Goal: Task Accomplishment & Management: Use online tool/utility

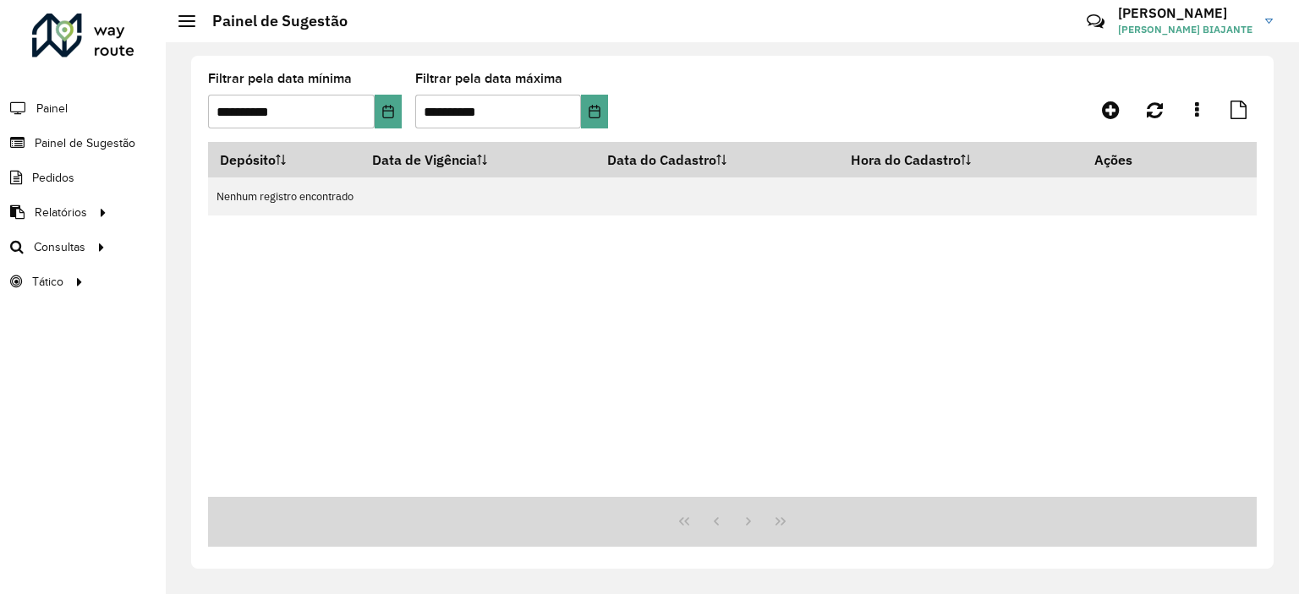
click at [78, 179] on li "Pedidos" at bounding box center [83, 178] width 166 height 35
click at [381, 114] on icon "Choose Date" at bounding box center [388, 112] width 14 height 14
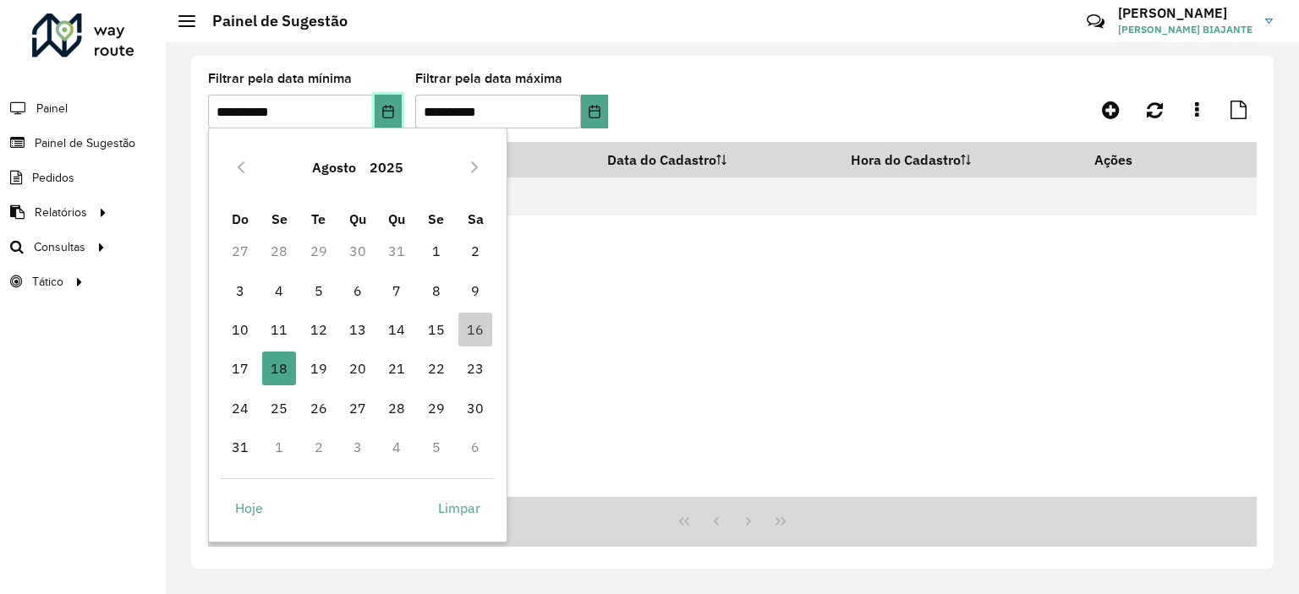
click at [381, 114] on icon "Choose Date" at bounding box center [388, 112] width 14 height 14
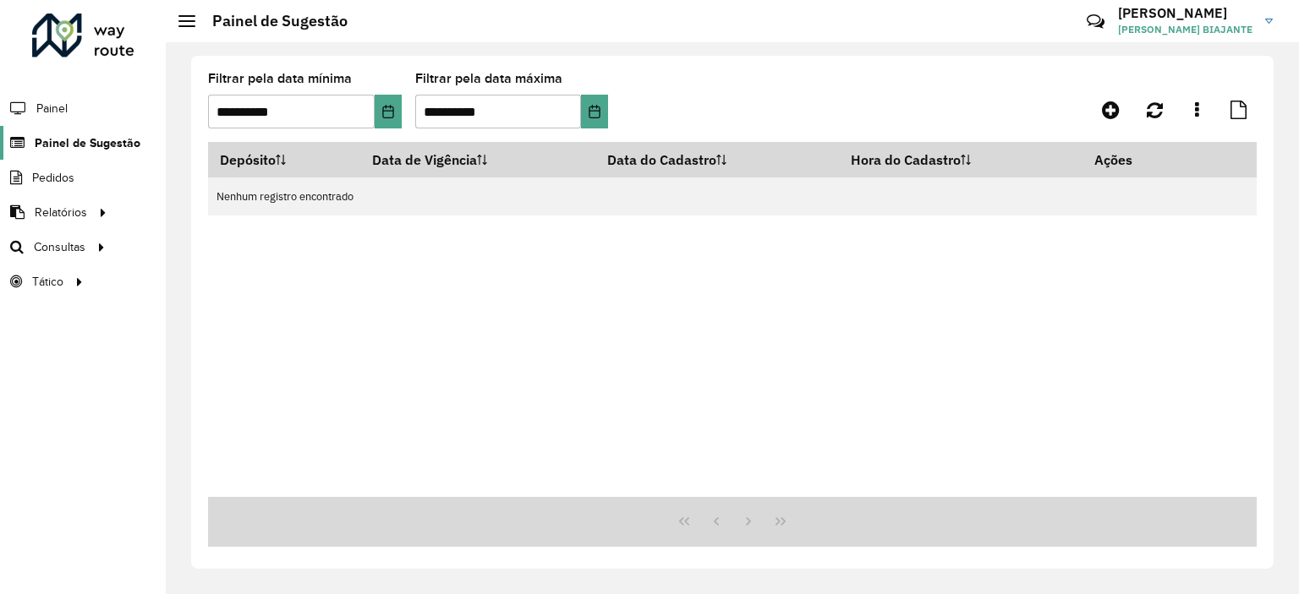
click at [73, 135] on span "Painel de Sugestão" at bounding box center [88, 143] width 106 height 18
click at [116, 143] on span "Painel de Sugestão" at bounding box center [88, 143] width 106 height 18
click at [63, 121] on link "Painel" at bounding box center [35, 108] width 71 height 34
click at [57, 97] on link "Painel" at bounding box center [35, 108] width 71 height 34
click at [106, 140] on span "Painel de Sugestão" at bounding box center [88, 143] width 106 height 18
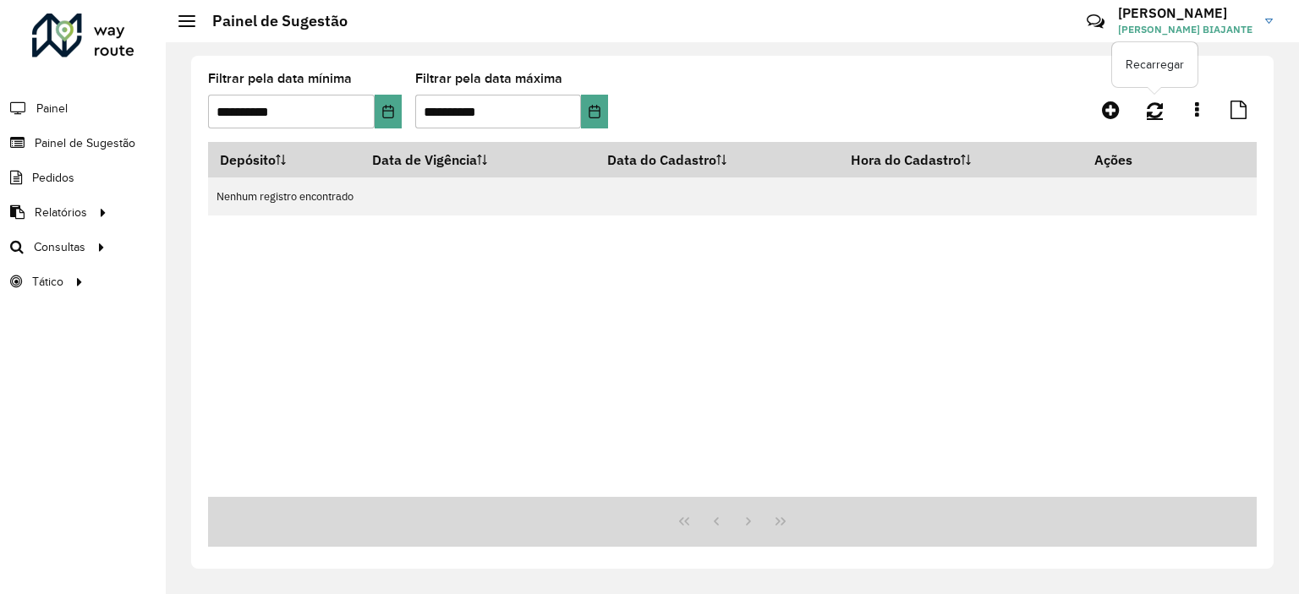
click at [1147, 112] on icon at bounding box center [1155, 110] width 16 height 19
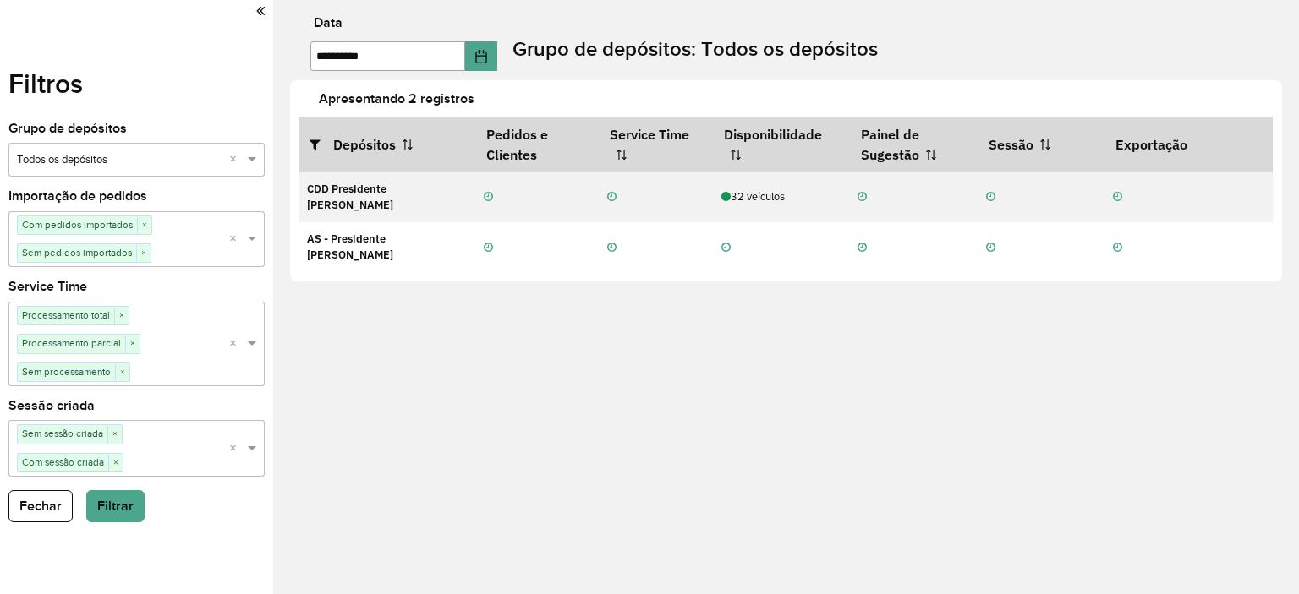
click at [261, 6] on icon at bounding box center [260, 10] width 8 height 15
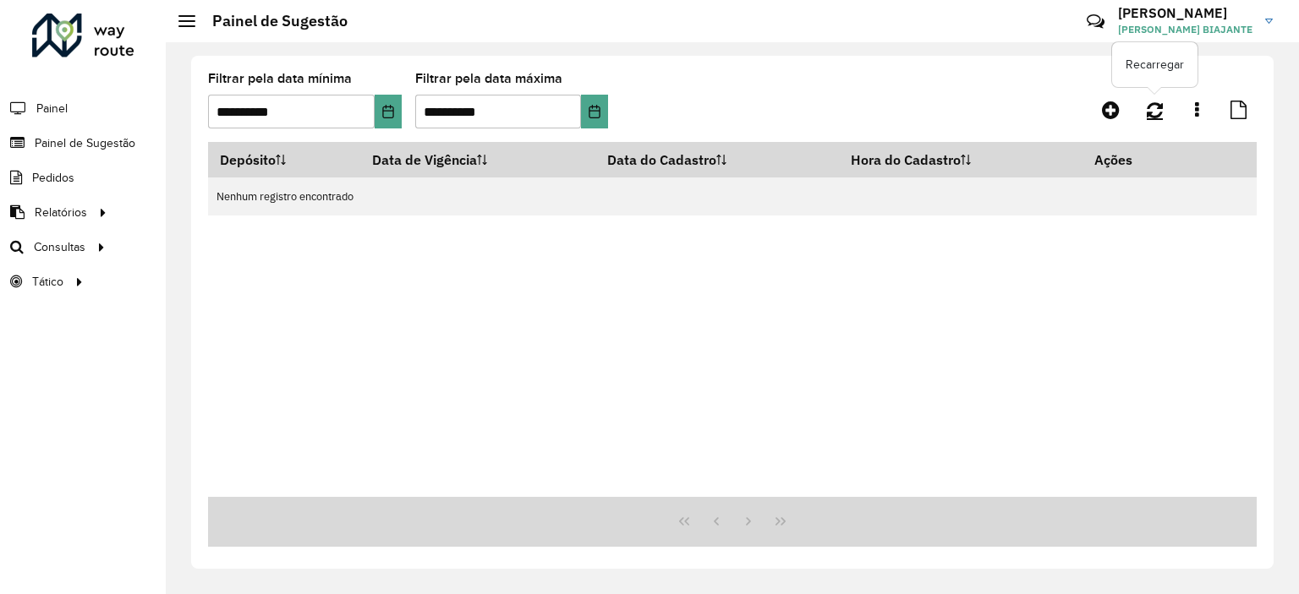
click at [1160, 112] on icon at bounding box center [1155, 110] width 16 height 19
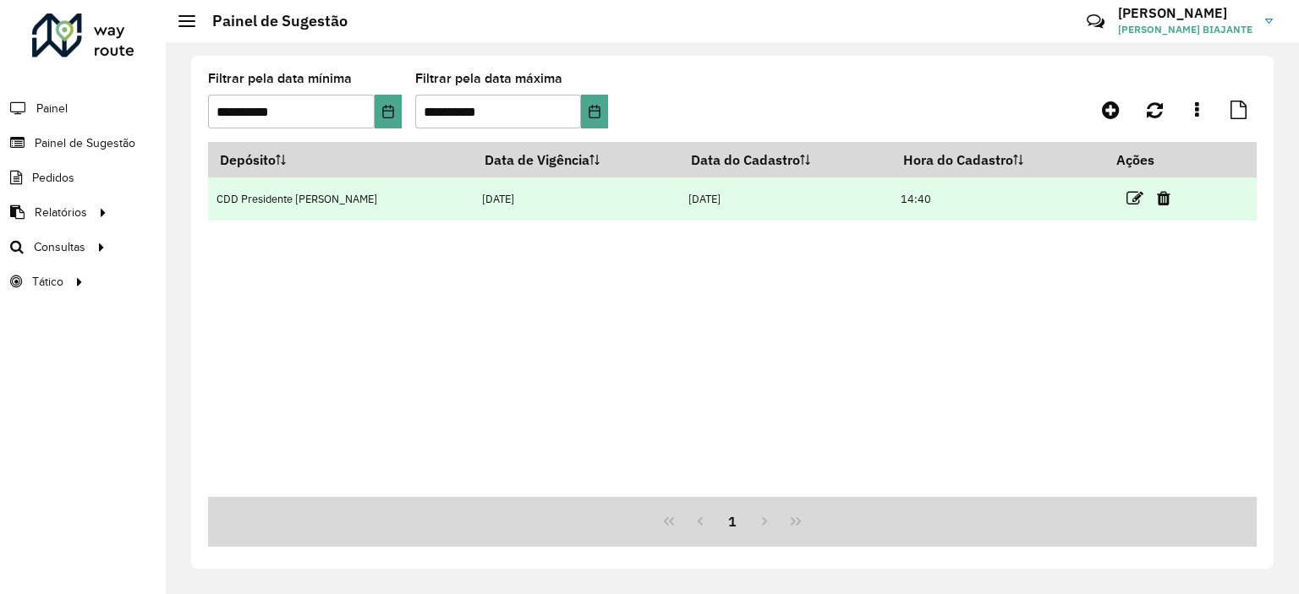
click at [1069, 190] on td "14:40" at bounding box center [997, 199] width 213 height 43
click at [309, 198] on td "CDD Presidente Prudente" at bounding box center [341, 199] width 266 height 43
click at [1126, 203] on icon at bounding box center [1134, 198] width 17 height 17
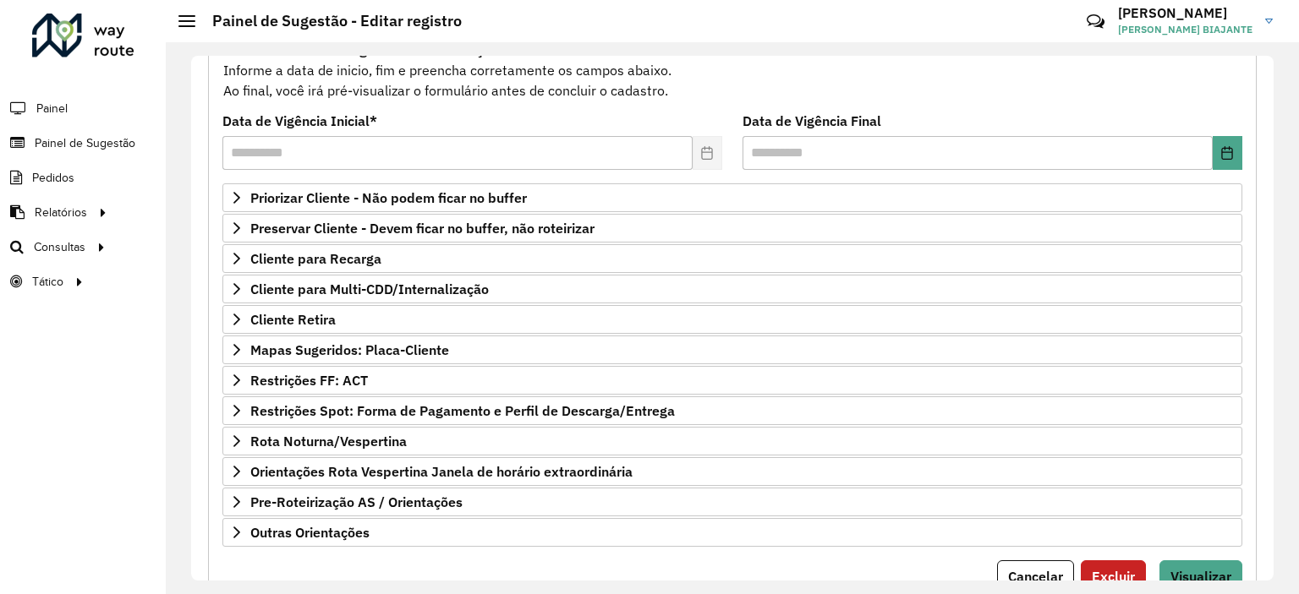
scroll to position [179, 0]
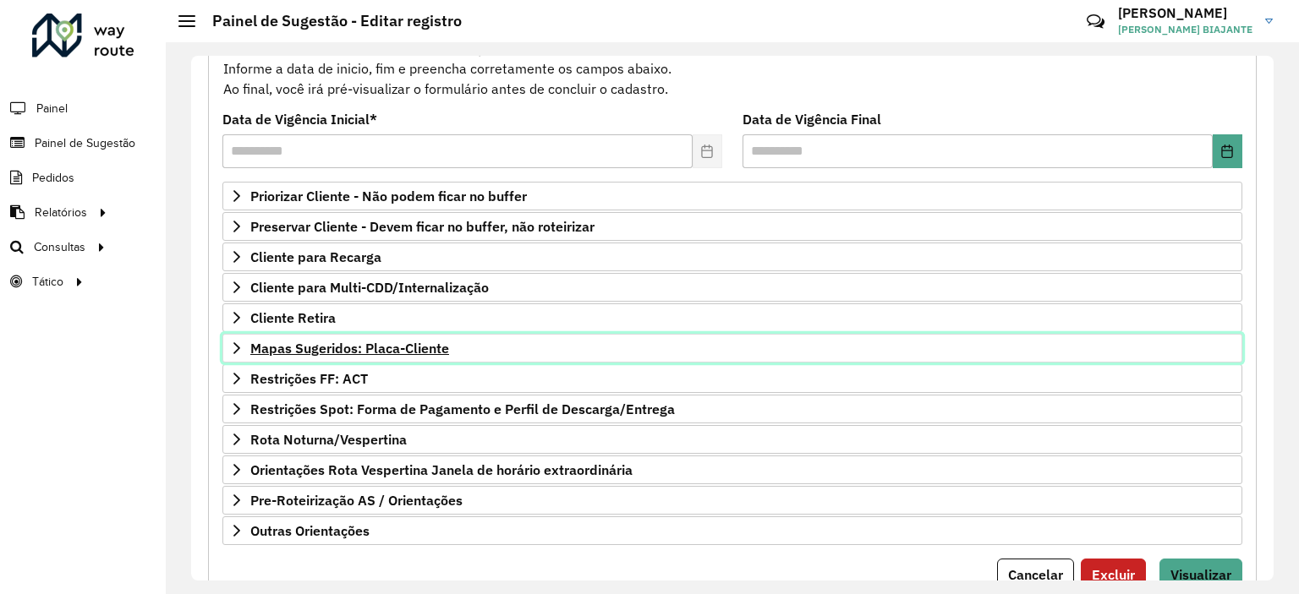
click at [238, 345] on icon at bounding box center [236, 348] width 7 height 12
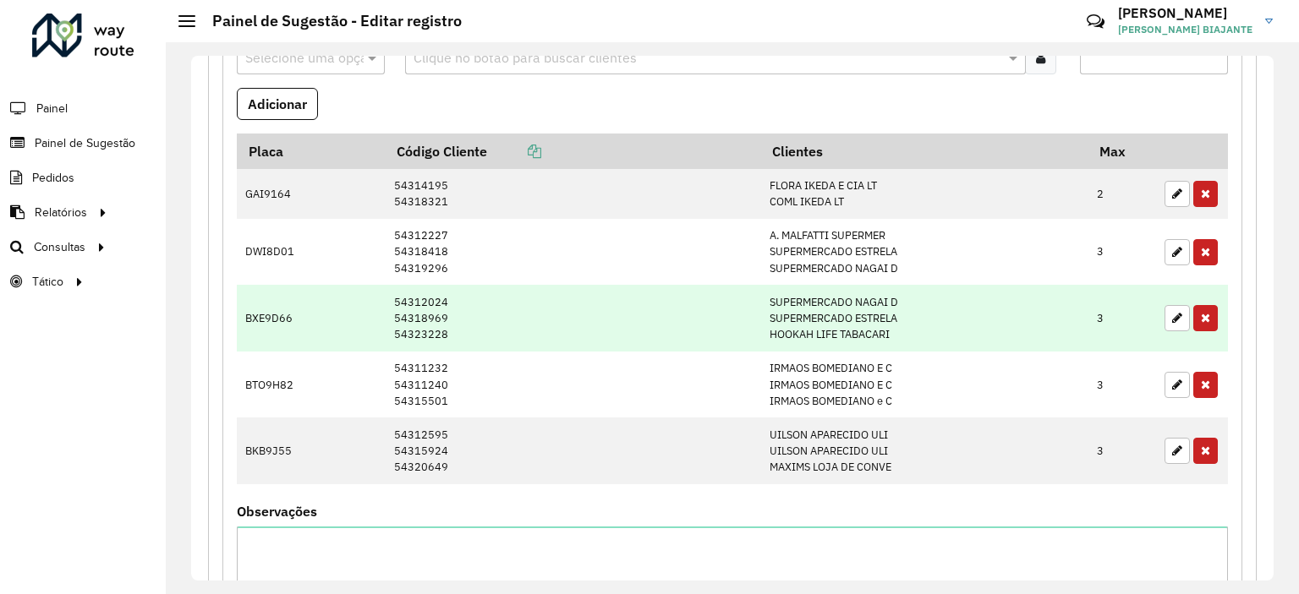
scroll to position [524, 0]
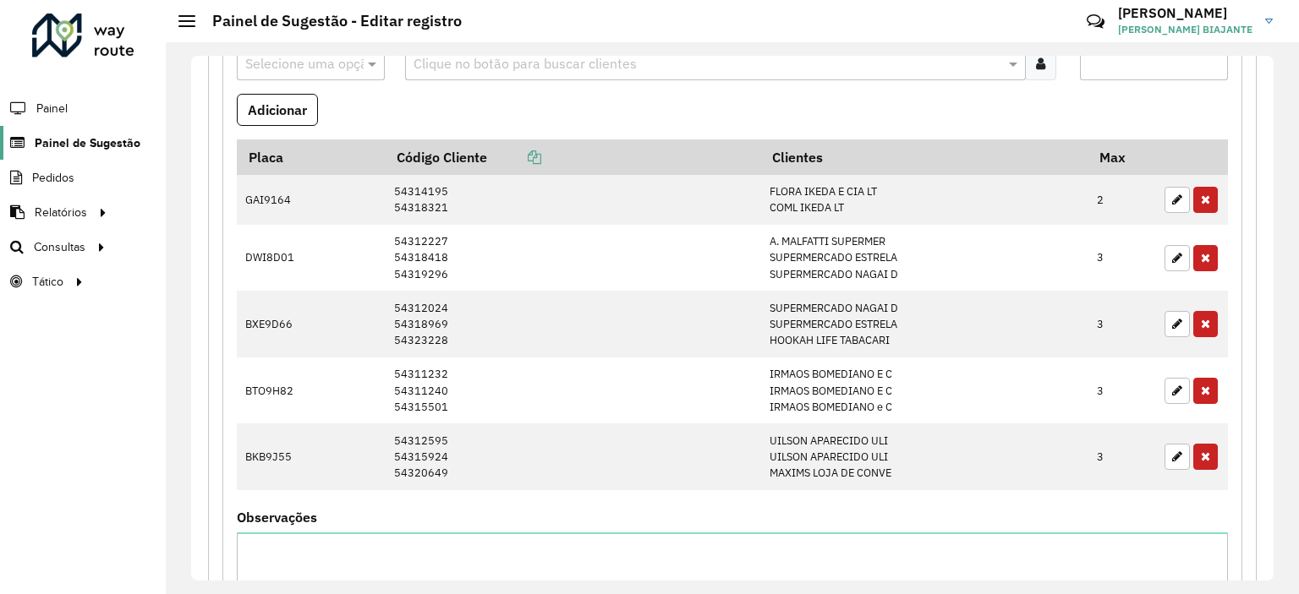
click at [78, 139] on span "Painel de Sugestão" at bounding box center [88, 143] width 106 height 18
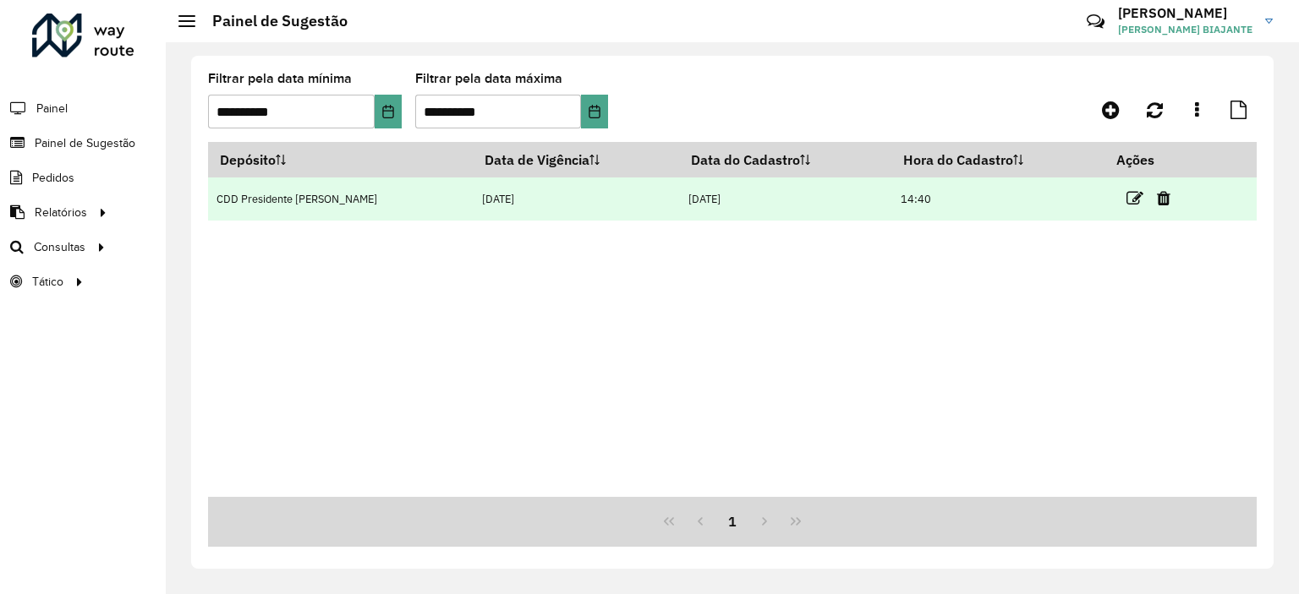
click at [1119, 200] on td at bounding box center [1155, 199] width 101 height 42
click at [1126, 195] on icon at bounding box center [1134, 198] width 17 height 17
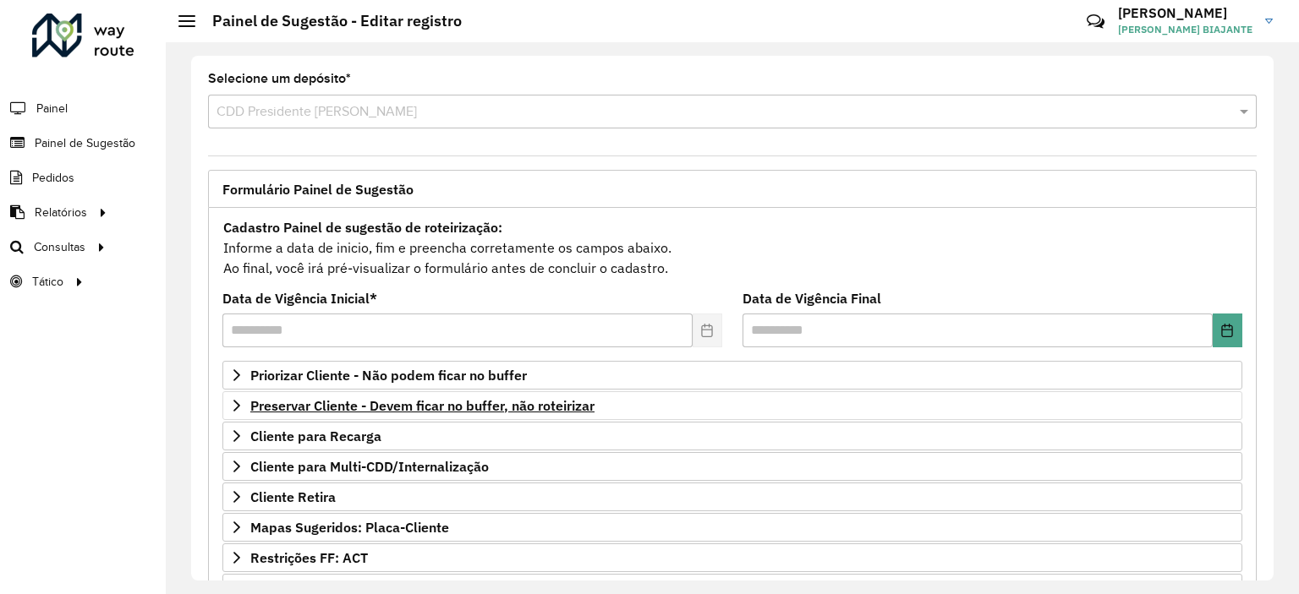
scroll to position [242, 0]
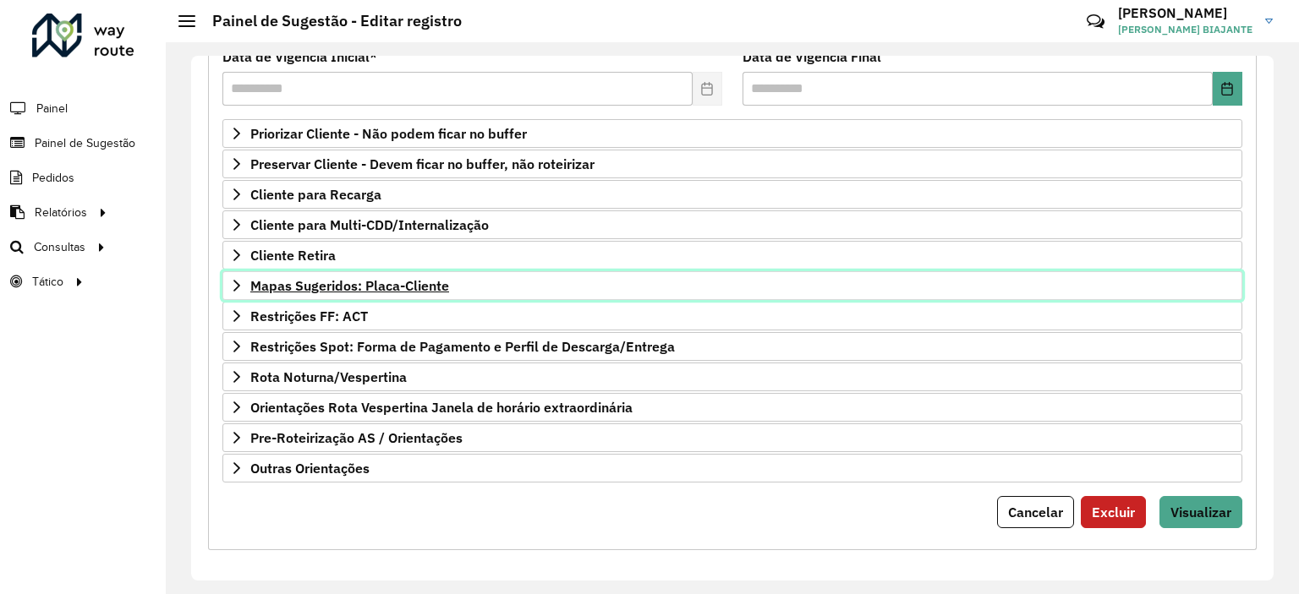
click at [246, 271] on link "Mapas Sugeridos: Placa-Cliente" at bounding box center [732, 285] width 1020 height 29
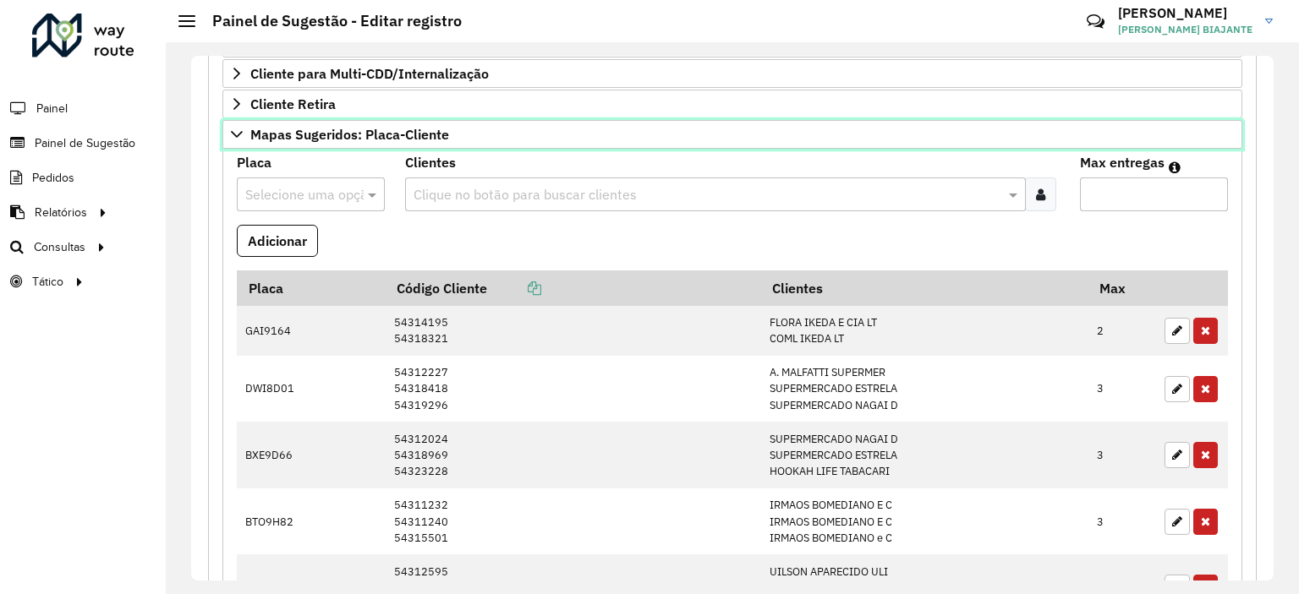
scroll to position [392, 0]
click at [235, 121] on link "Mapas Sugeridos: Placa-Cliente" at bounding box center [732, 135] width 1020 height 29
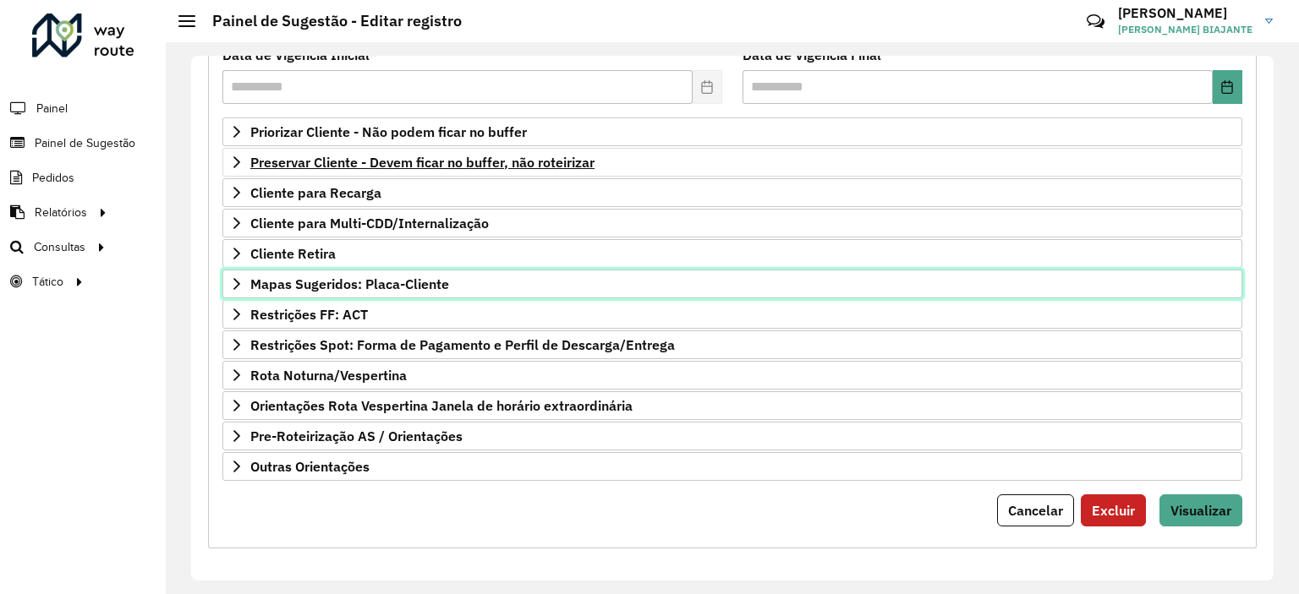
scroll to position [242, 0]
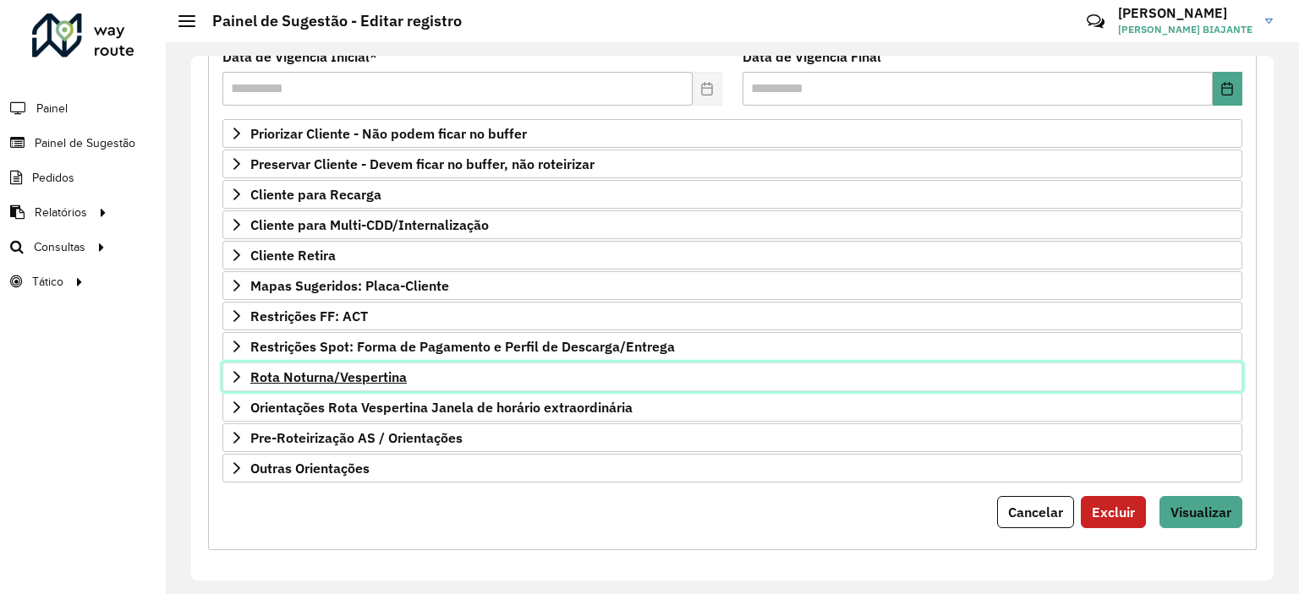
click at [232, 378] on icon at bounding box center [237, 377] width 14 height 14
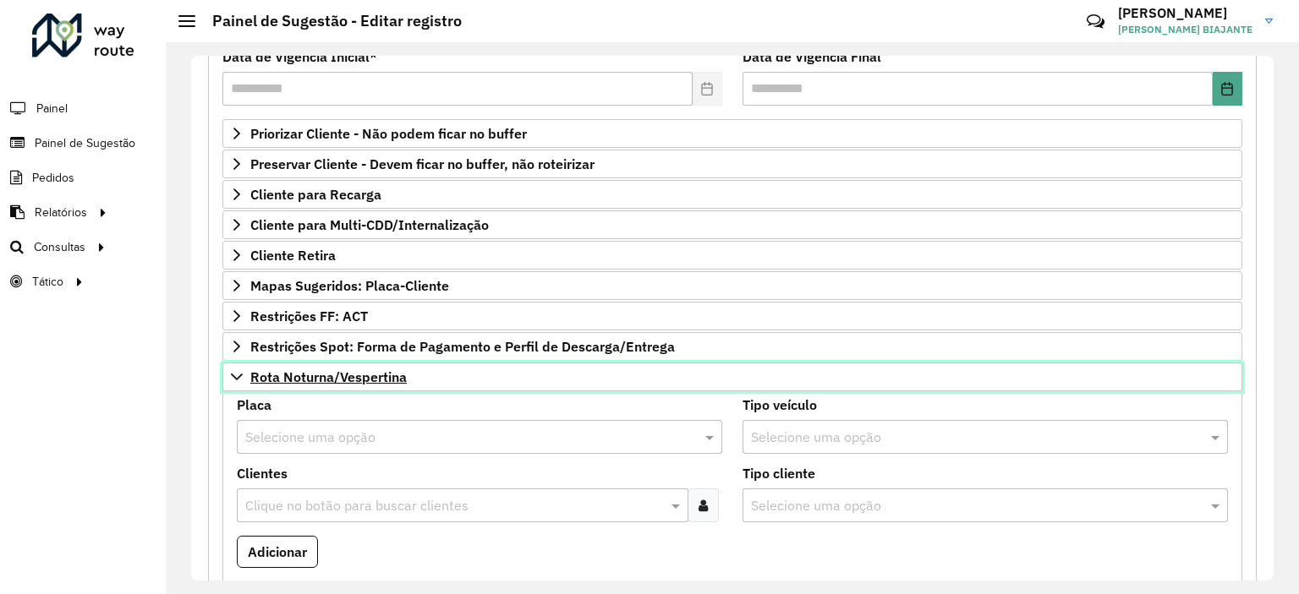
click at [232, 378] on icon at bounding box center [237, 377] width 14 height 14
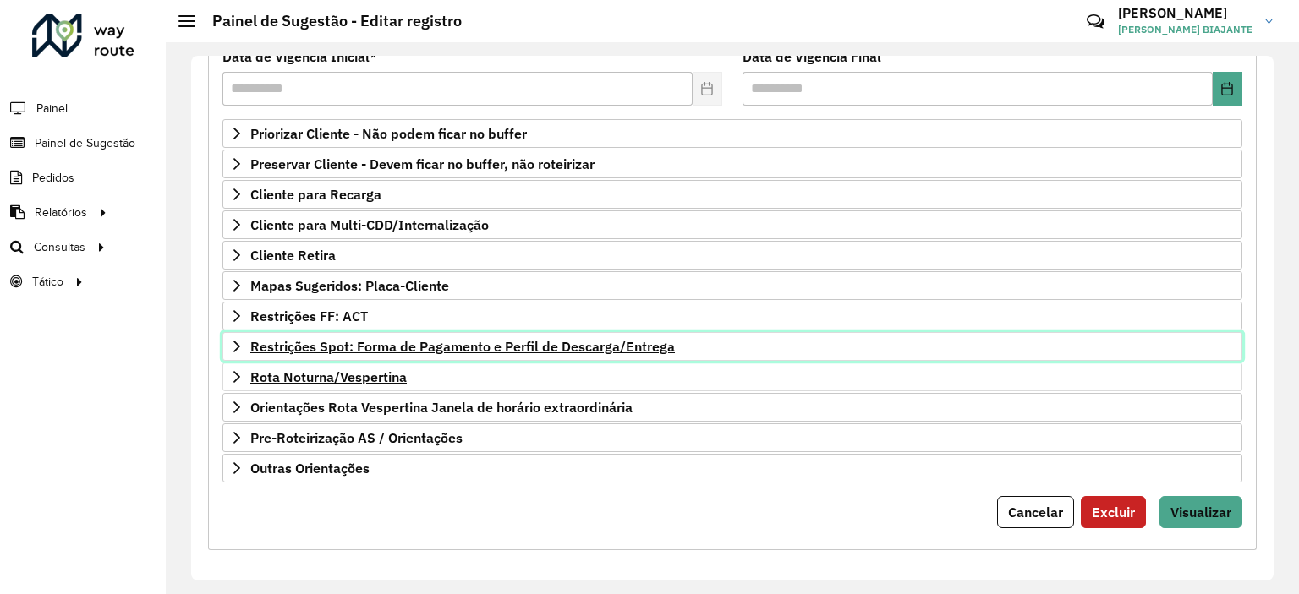
click at [230, 348] on icon at bounding box center [237, 347] width 14 height 14
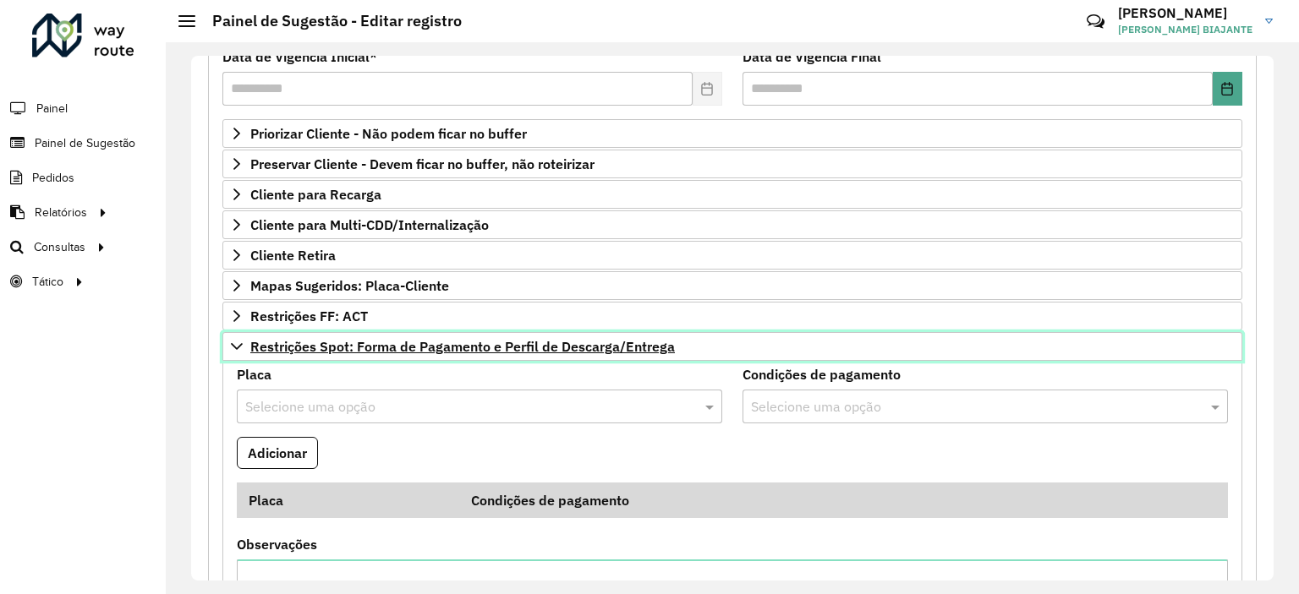
click at [230, 348] on icon at bounding box center [237, 347] width 14 height 14
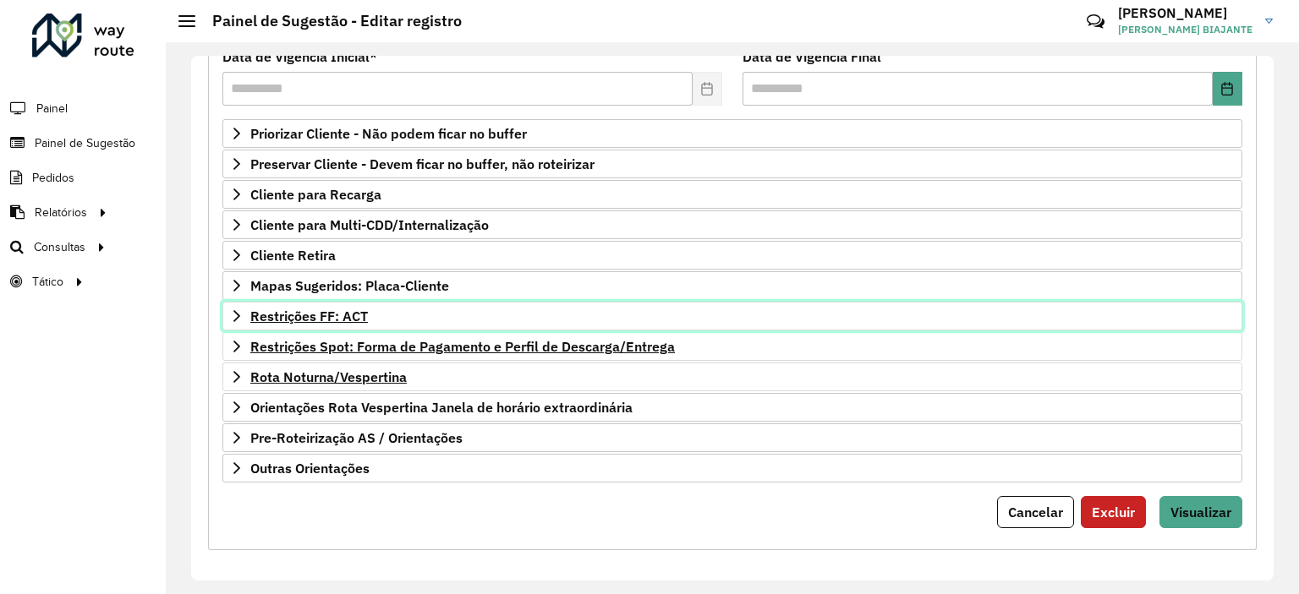
click at [233, 309] on icon at bounding box center [237, 316] width 14 height 14
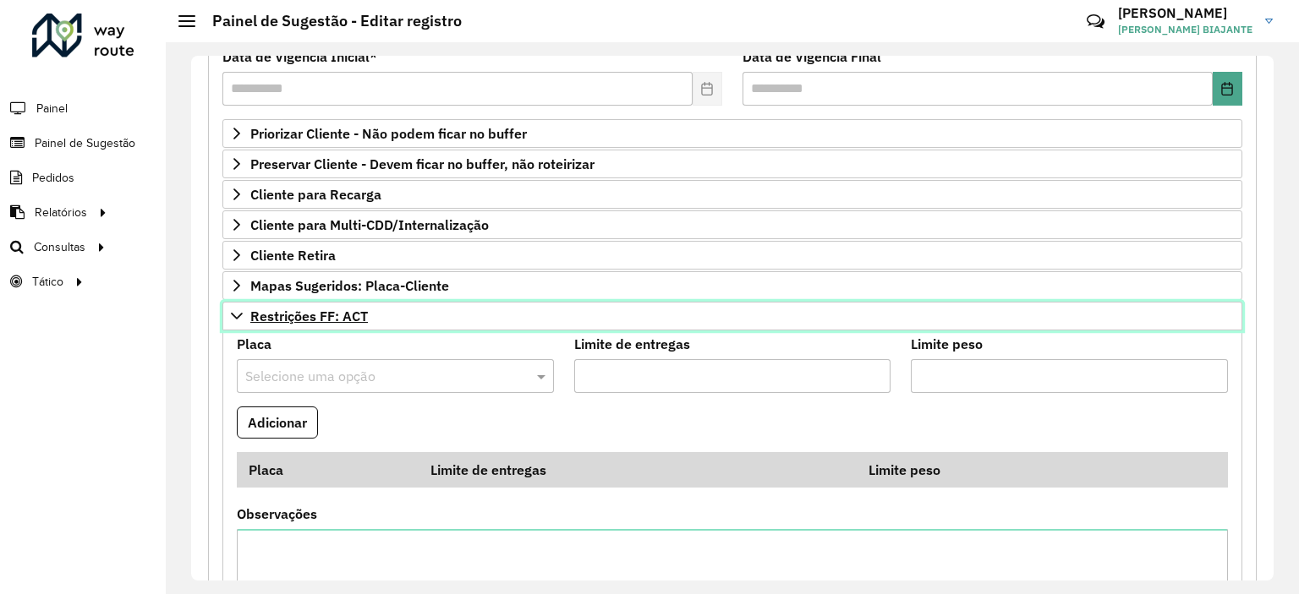
click at [232, 313] on icon at bounding box center [237, 316] width 12 height 7
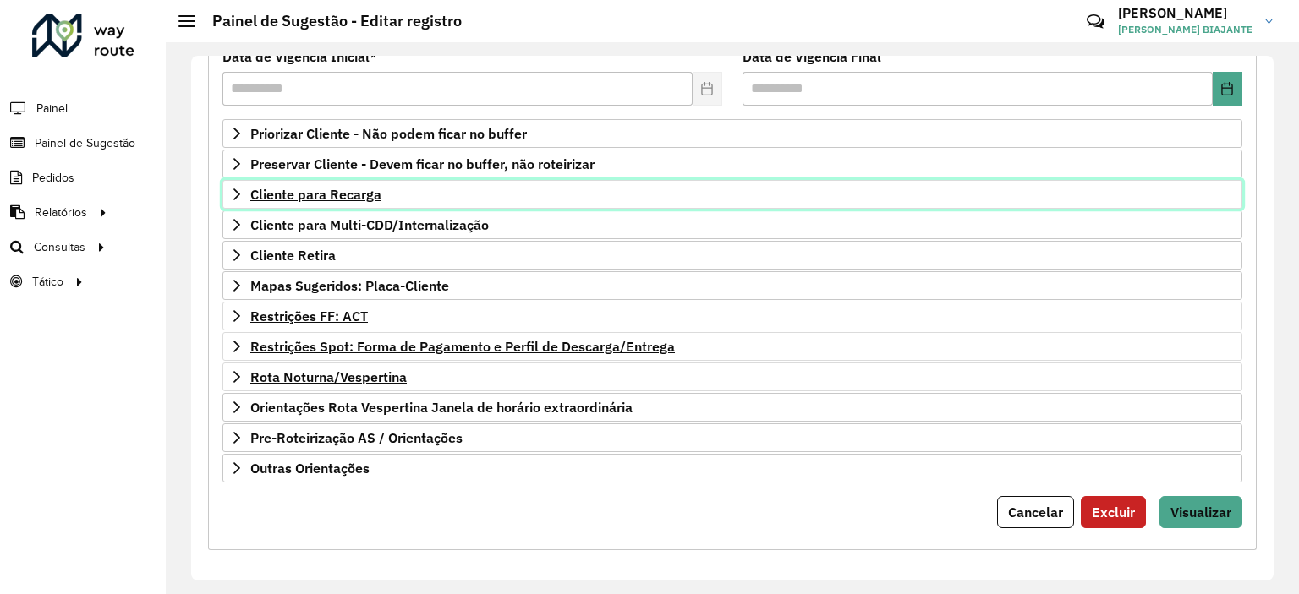
click at [226, 195] on link "Cliente para Recarga" at bounding box center [732, 194] width 1020 height 29
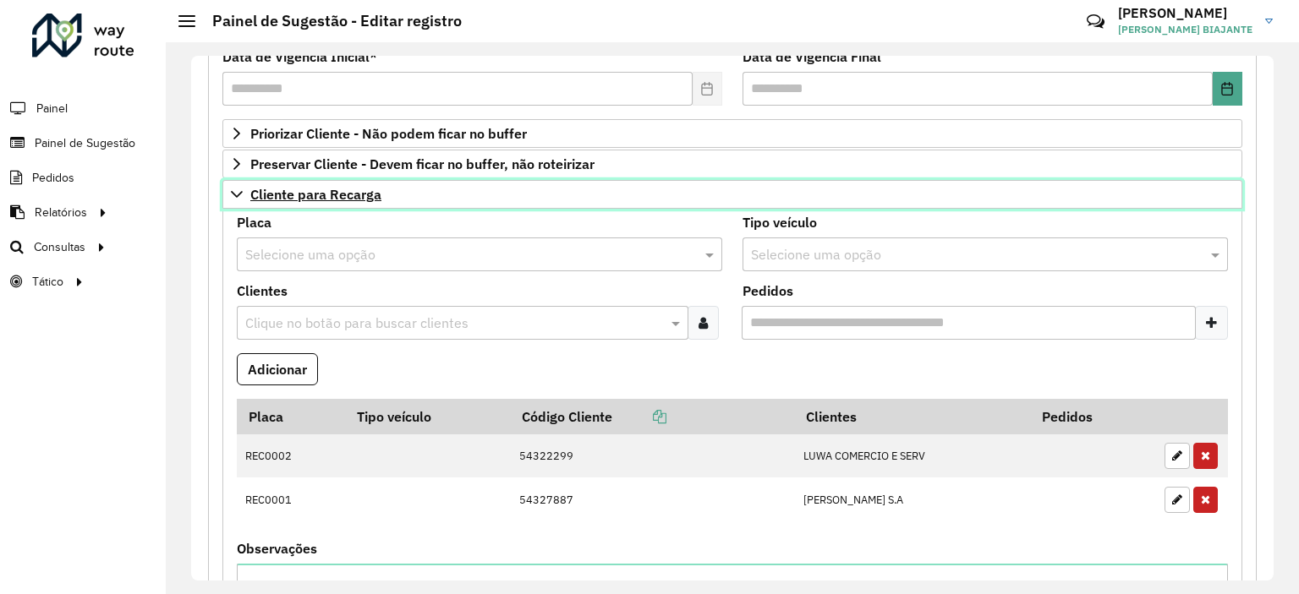
click at [225, 199] on link "Cliente para Recarga" at bounding box center [732, 194] width 1020 height 29
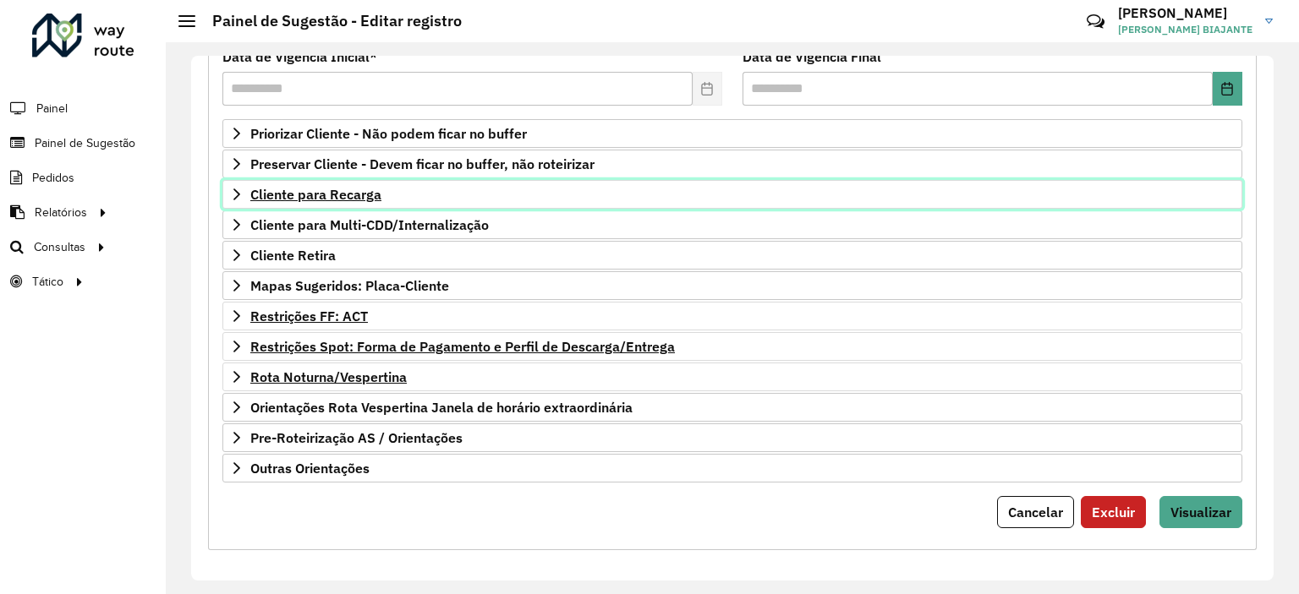
click at [224, 199] on link "Cliente para Recarga" at bounding box center [732, 194] width 1020 height 29
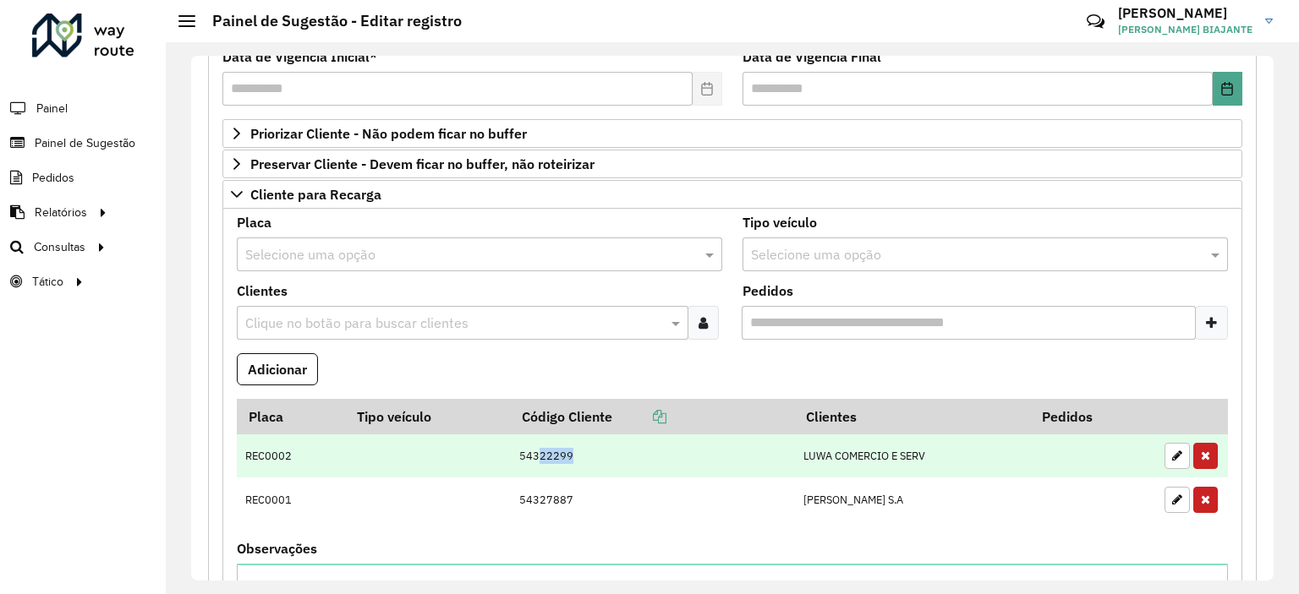
drag, startPoint x: 536, startPoint y: 457, endPoint x: 572, endPoint y: 459, distance: 36.4
click at [572, 459] on td "54322299" at bounding box center [652, 457] width 284 height 44
copy td "22299"
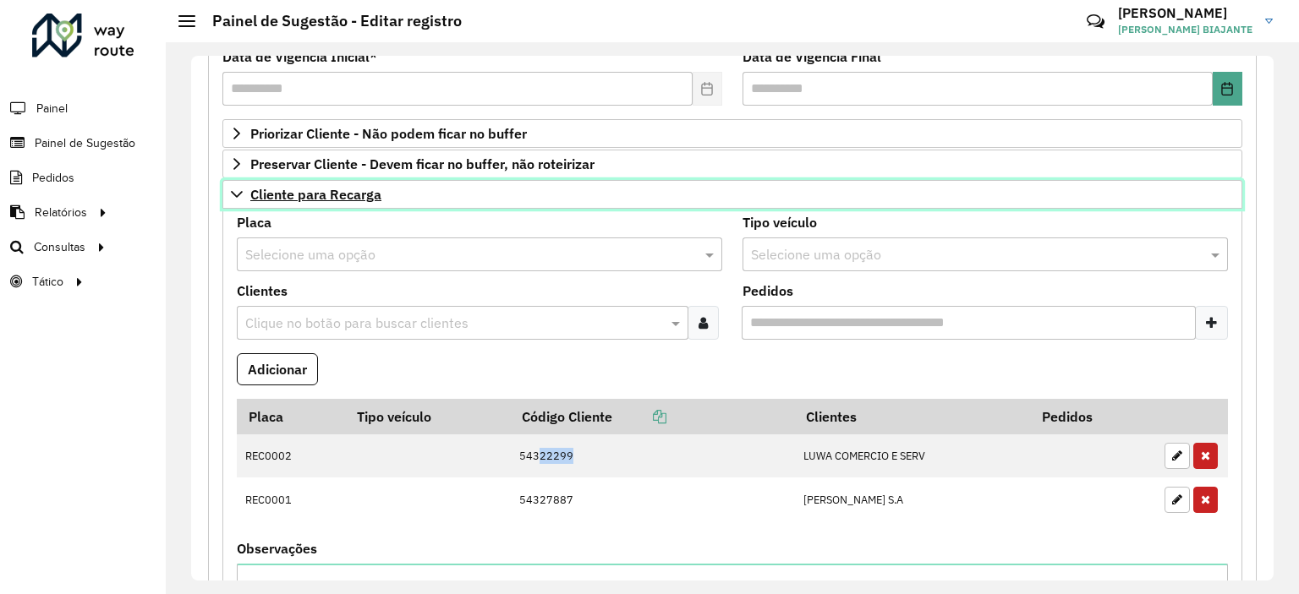
click at [232, 188] on icon at bounding box center [237, 195] width 14 height 14
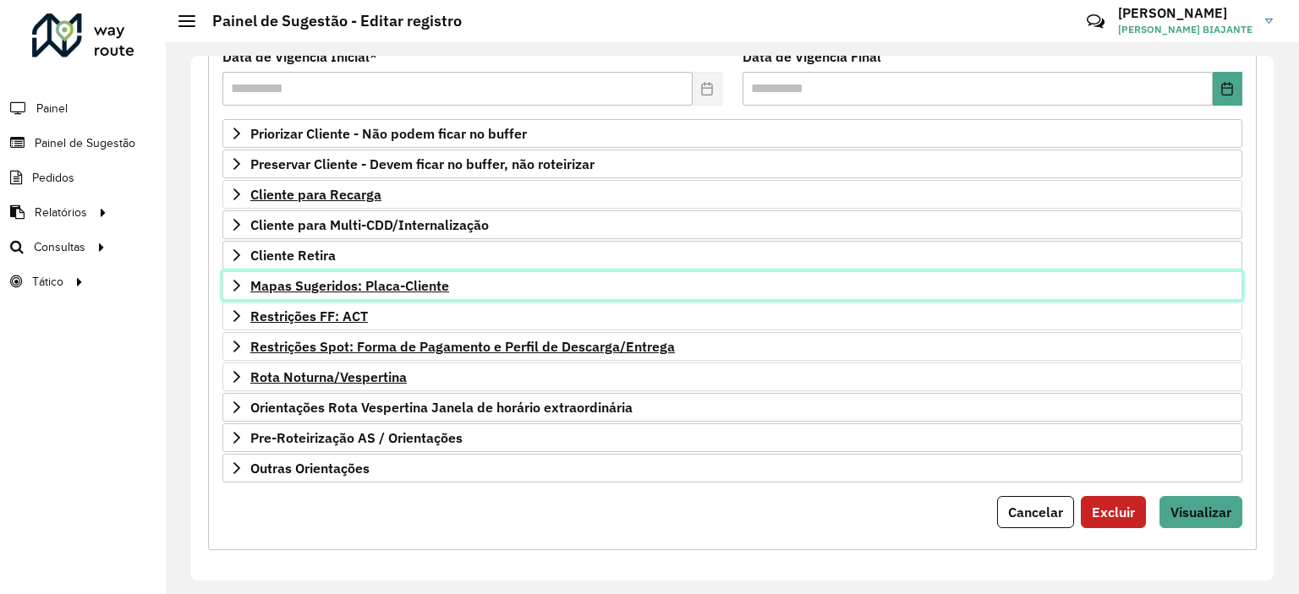
click at [230, 283] on icon at bounding box center [237, 286] width 14 height 14
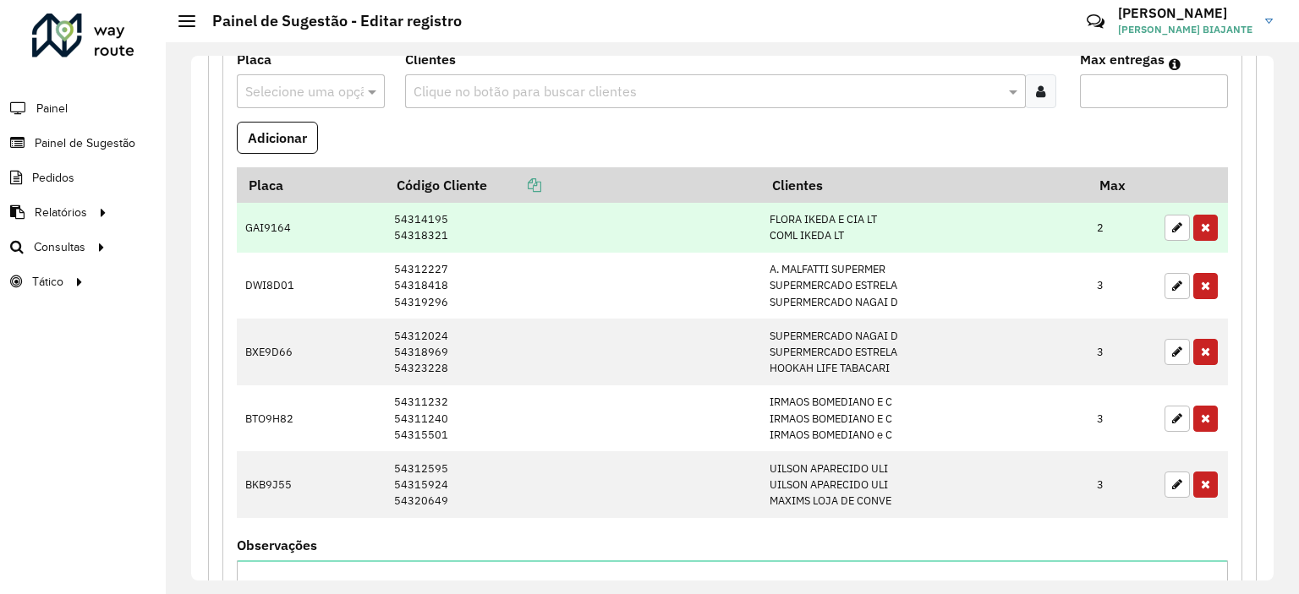
scroll to position [499, 0]
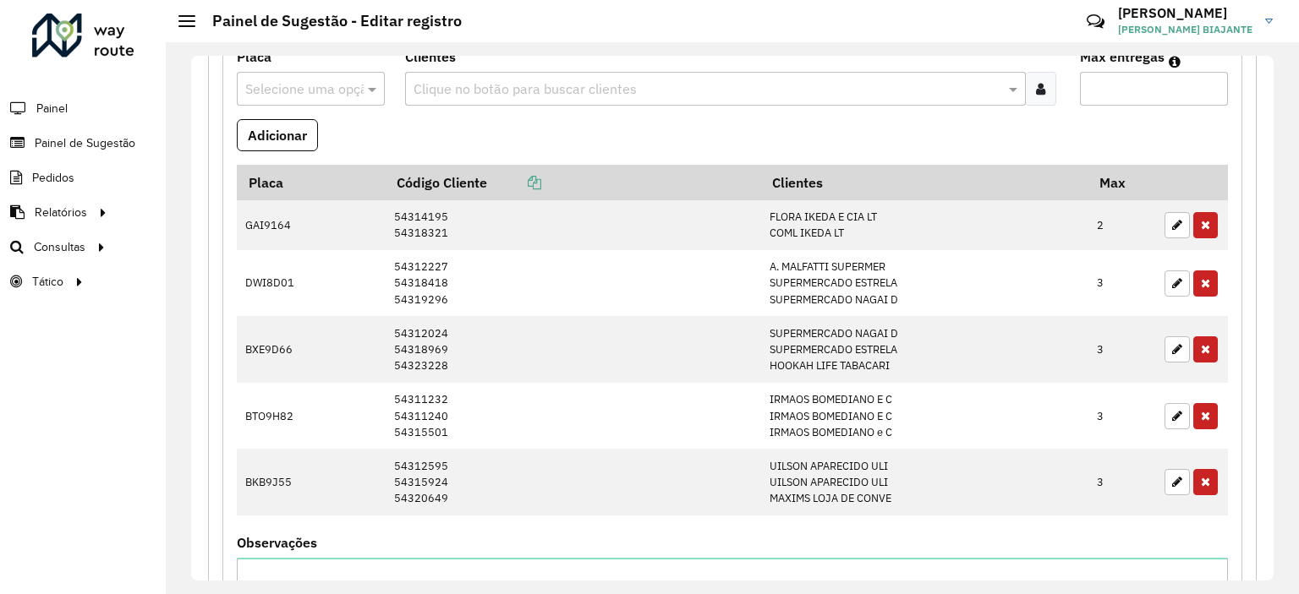
click at [104, 116] on li "Painel" at bounding box center [83, 108] width 166 height 36
click at [72, 112] on li "Painel" at bounding box center [83, 108] width 166 height 36
click at [64, 109] on span "Painel" at bounding box center [53, 109] width 35 height 18
click at [96, 149] on span "Painel de Sugestão" at bounding box center [88, 143] width 106 height 18
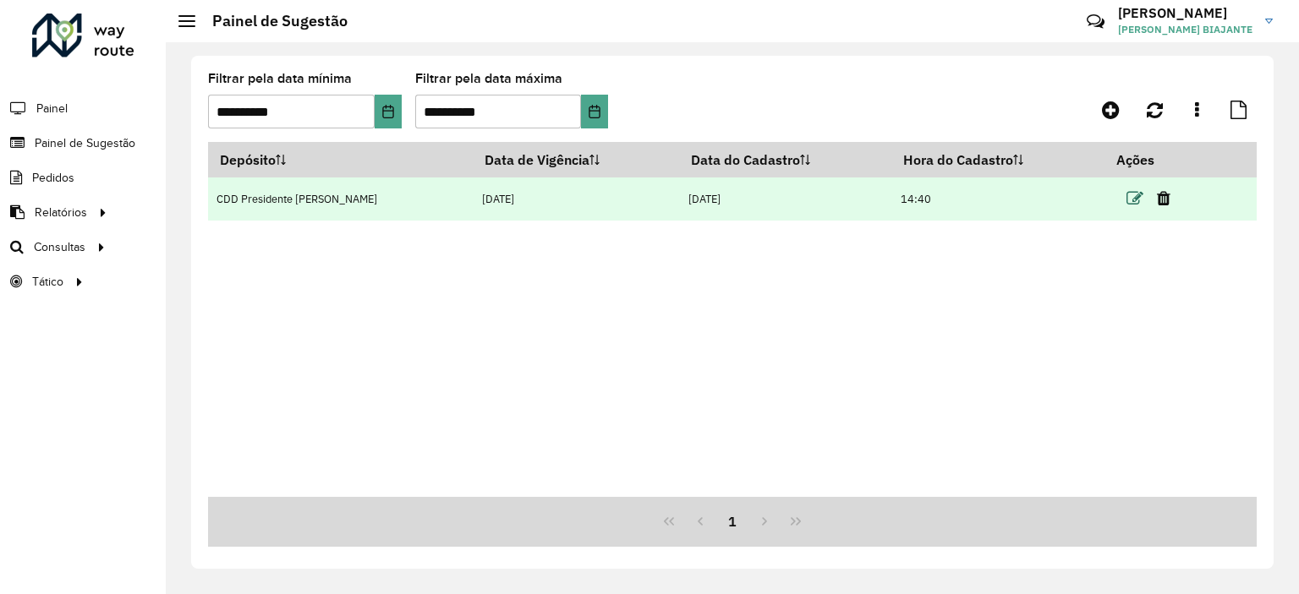
click at [1126, 190] on icon at bounding box center [1134, 198] width 17 height 17
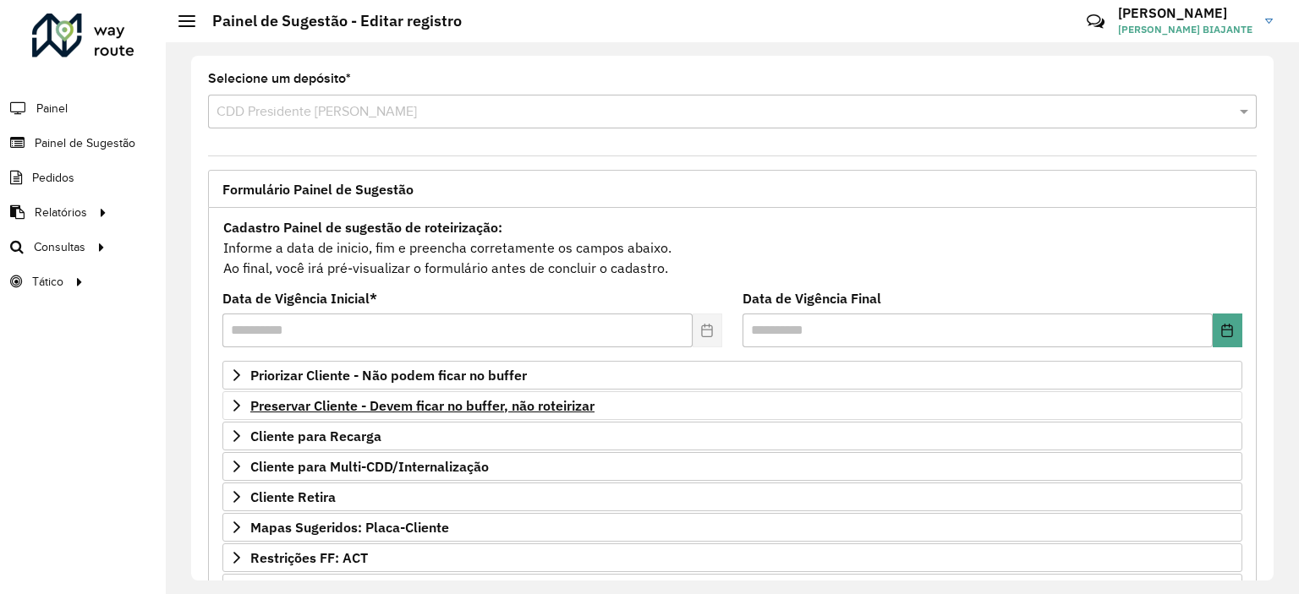
scroll to position [242, 0]
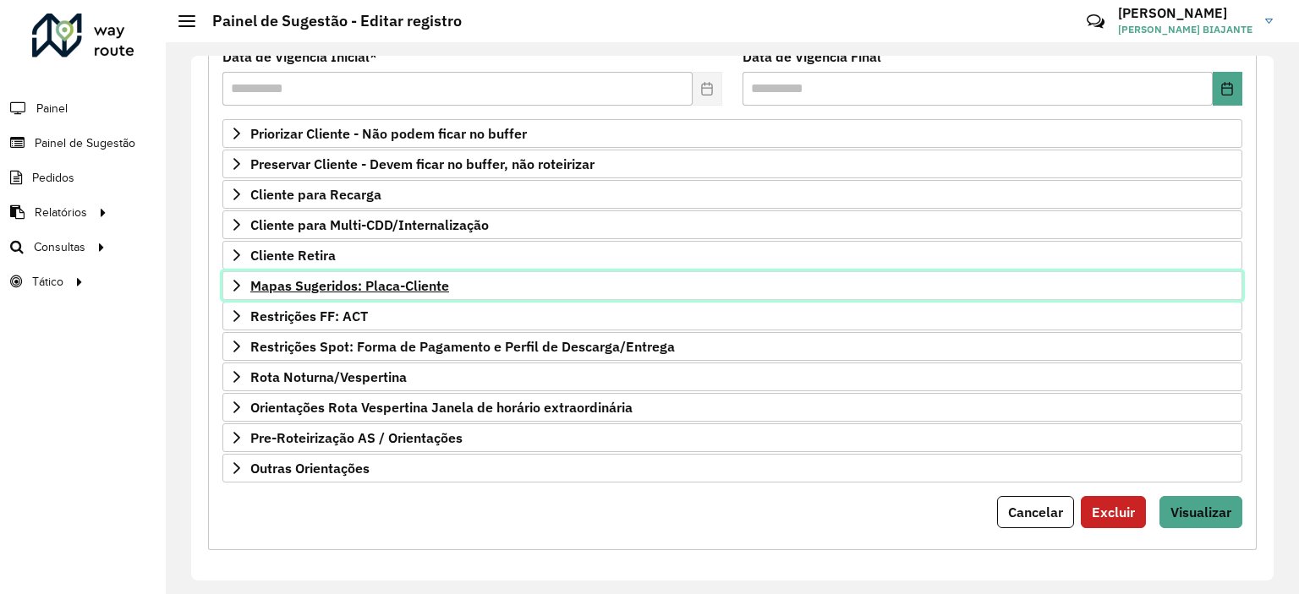
click at [223, 284] on link "Mapas Sugeridos: Placa-Cliente" at bounding box center [732, 285] width 1020 height 29
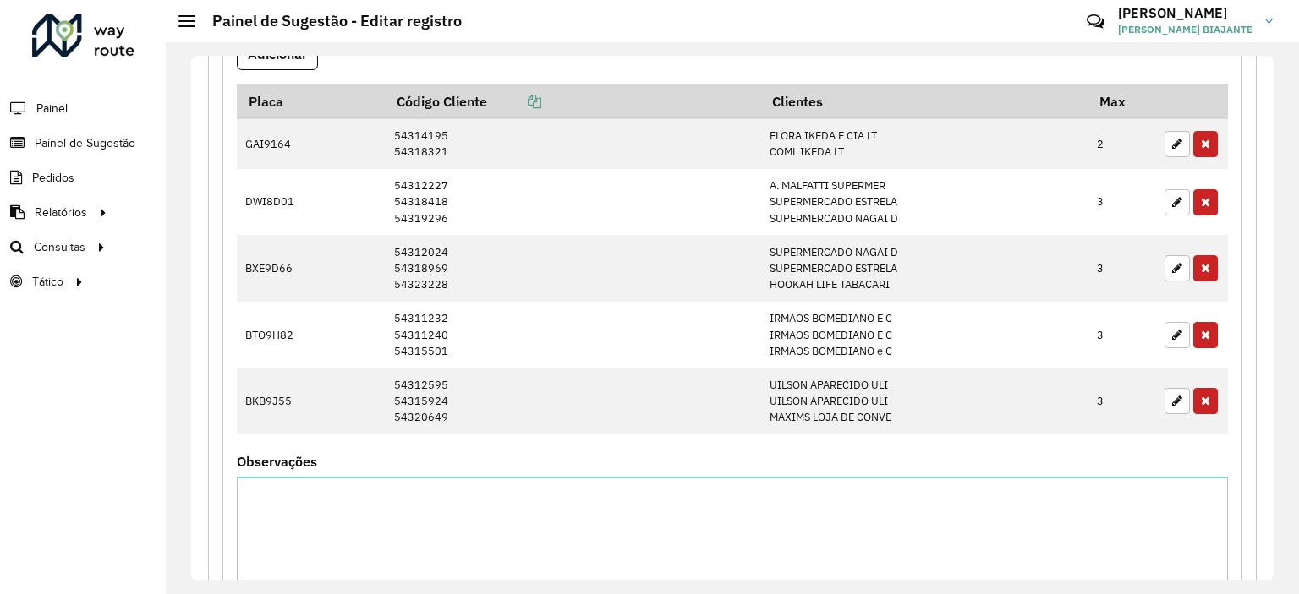
scroll to position [578, 0]
click at [48, 145] on span "Painel de Sugestão" at bounding box center [88, 143] width 106 height 18
